Goal: Find specific page/section: Find specific page/section

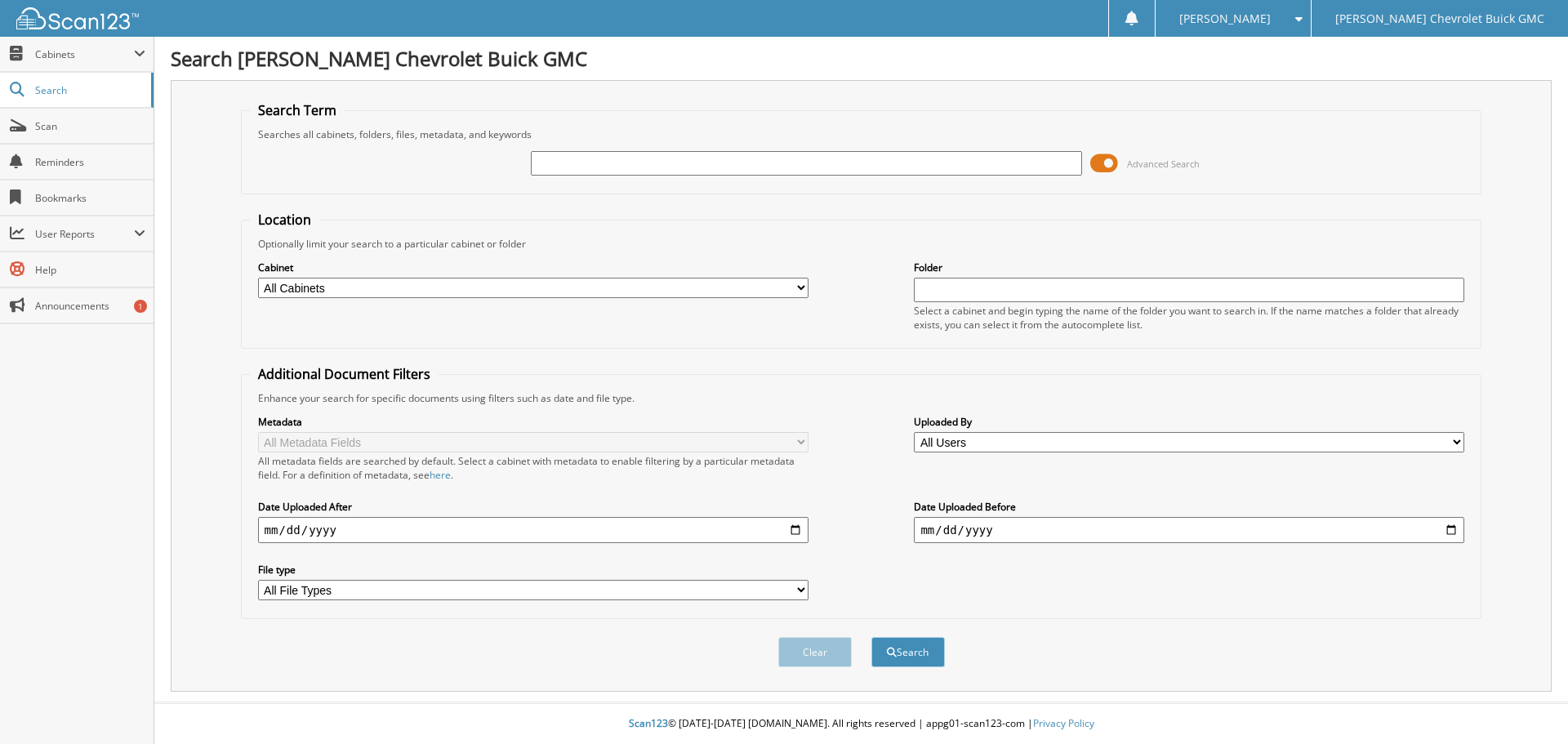
click at [616, 164] on input "text" at bounding box center [807, 163] width 551 height 25
type input "25c297"
click at [912, 654] on button "Search" at bounding box center [908, 651] width 73 height 30
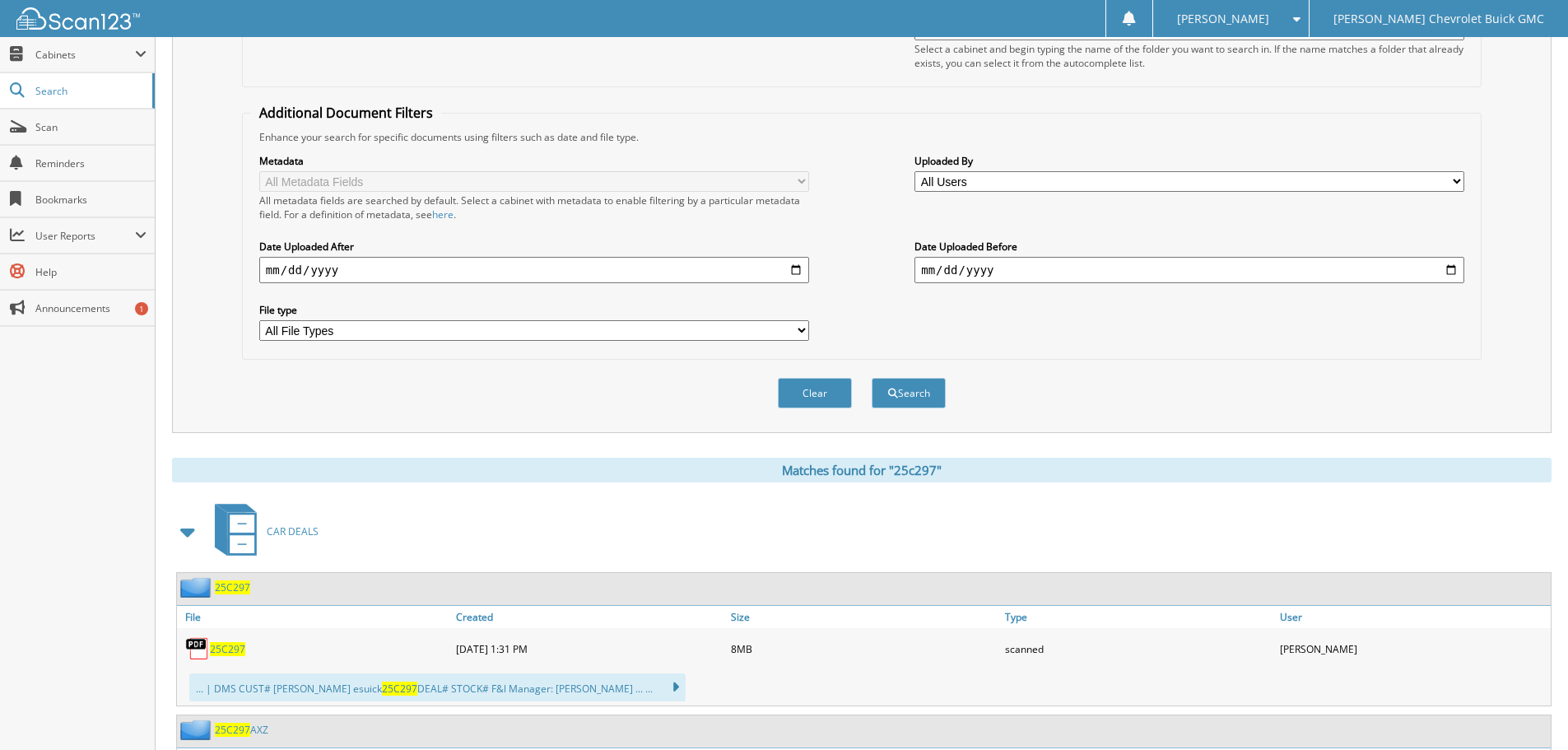
scroll to position [329, 0]
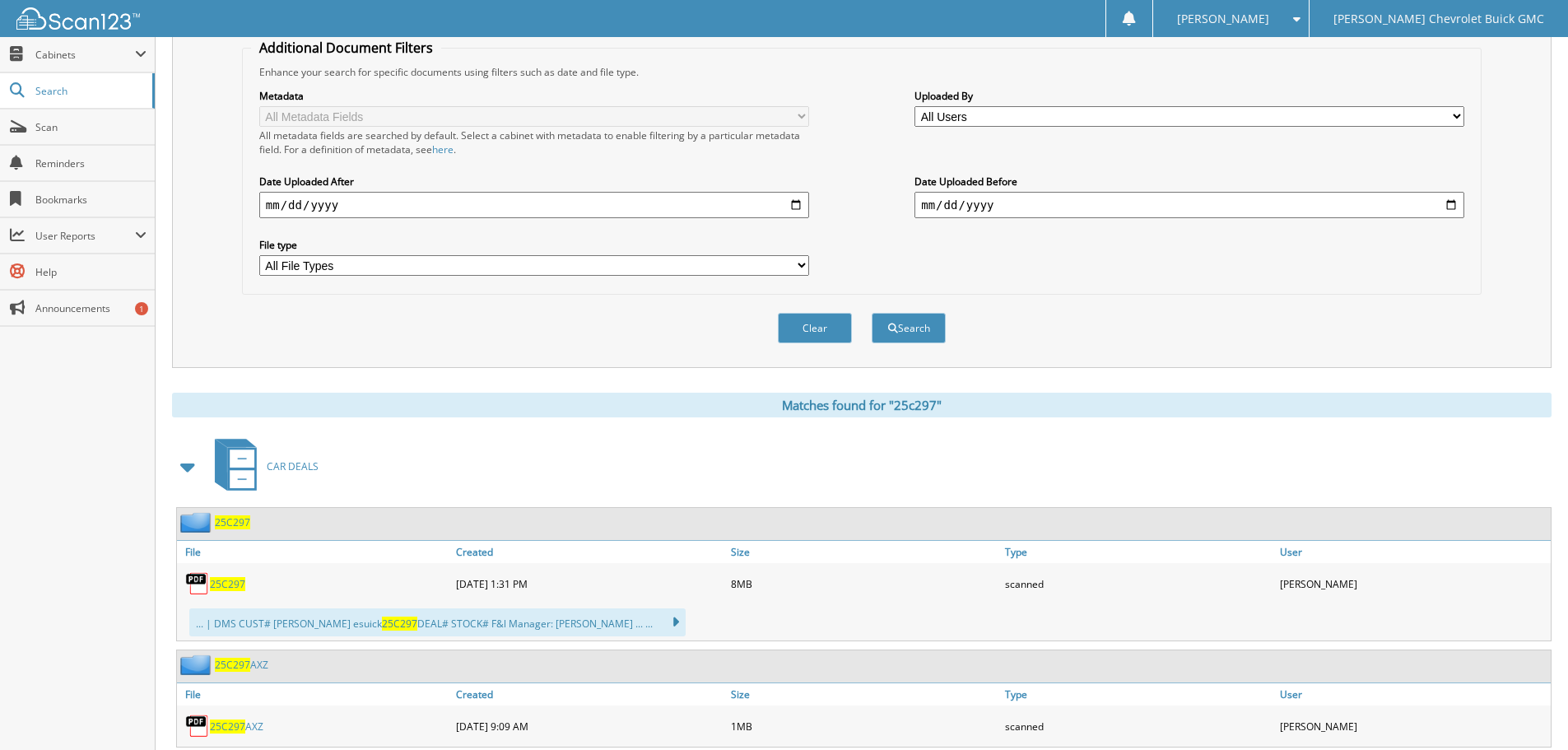
click at [226, 521] on span "25C297" at bounding box center [232, 522] width 35 height 14
